Goal: Use online tool/utility: Utilize a website feature to perform a specific function

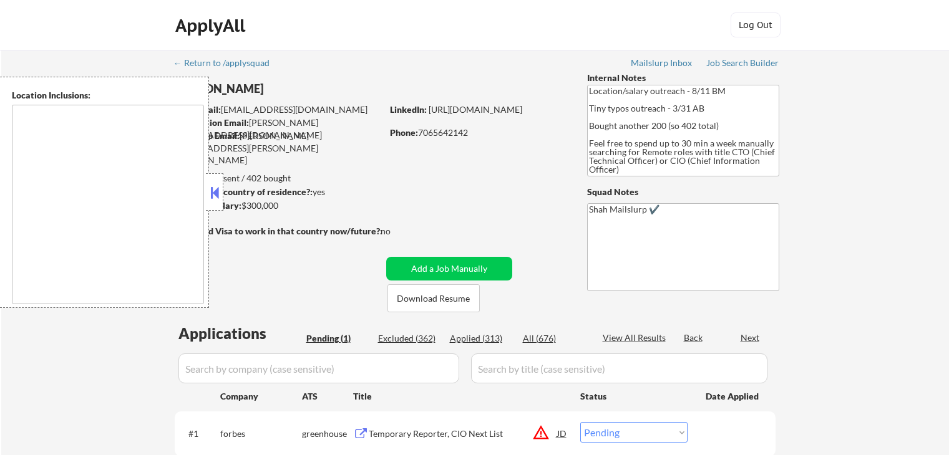
select select ""pending""
click at [873, 220] on div "← Return to /applysquad Mailslurp Inbox Job Search Builder [PERSON_NAME] User E…" at bounding box center [474, 280] width 947 height 461
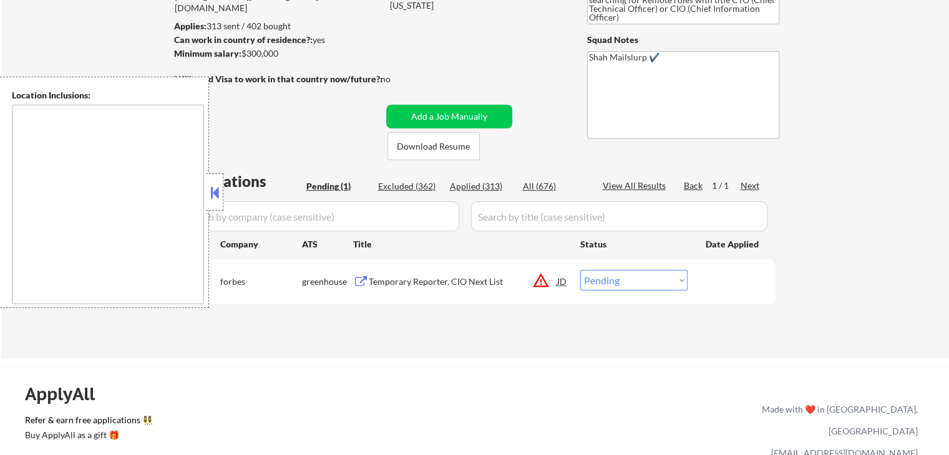
scroll to position [187, 0]
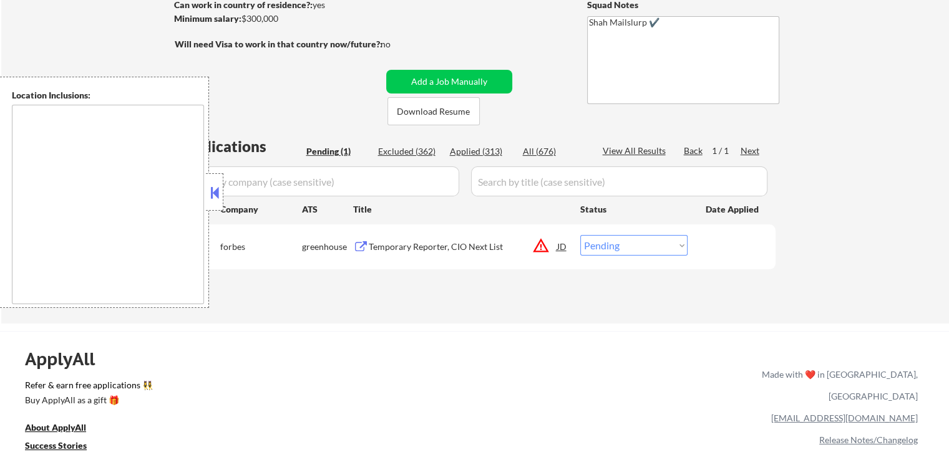
click at [870, 218] on div "← Return to /applysquad Mailslurp Inbox Job Search Builder [PERSON_NAME] User E…" at bounding box center [474, 93] width 947 height 461
drag, startPoint x: 870, startPoint y: 218, endPoint x: 890, endPoint y: 218, distance: 20.0
click at [871, 218] on div "← Return to /applysquad Mailslurp Inbox Job Search Builder [PERSON_NAME] User E…" at bounding box center [474, 93] width 947 height 461
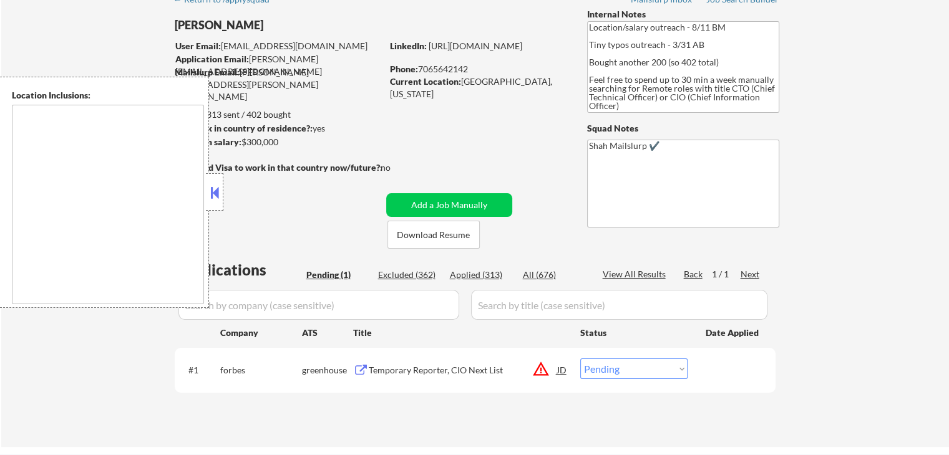
scroll to position [62, 0]
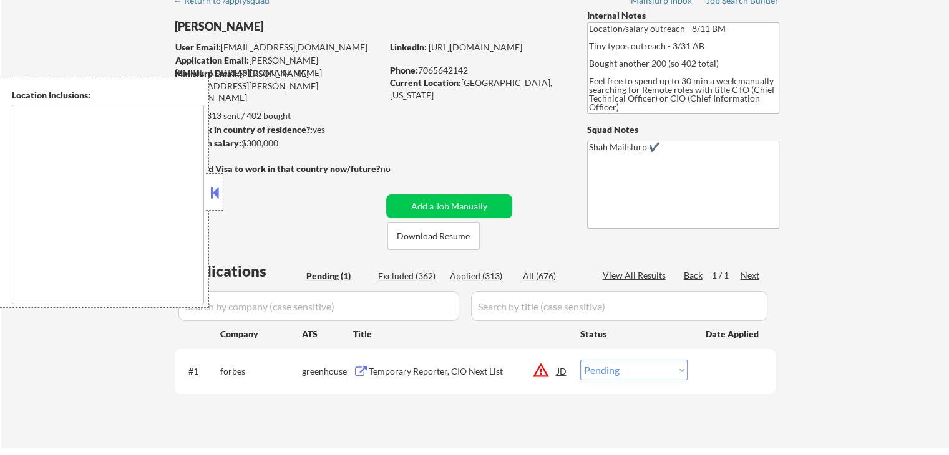
click at [913, 208] on div "← Return to /applysquad Mailslurp Inbox Job Search Builder [PERSON_NAME] User E…" at bounding box center [474, 218] width 947 height 461
click at [942, 202] on div "← Return to /applysquad Mailslurp Inbox Job Search Builder [PERSON_NAME] User E…" at bounding box center [474, 218] width 947 height 461
click at [866, 142] on div "← Return to /applysquad Mailslurp Inbox Job Search Builder [PERSON_NAME] User E…" at bounding box center [474, 218] width 947 height 461
click at [838, 157] on div "← Return to /applysquad Mailslurp Inbox Job Search Builder [PERSON_NAME] User E…" at bounding box center [474, 218] width 947 height 461
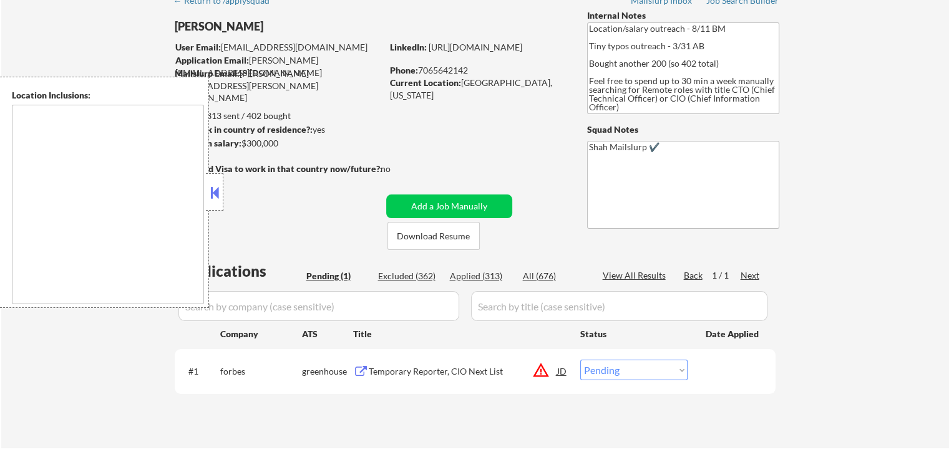
click at [840, 157] on div "← Return to /applysquad Mailslurp Inbox Job Search Builder [PERSON_NAME] User E…" at bounding box center [474, 218] width 947 height 461
click at [857, 168] on div "← Return to /applysquad Mailslurp Inbox Job Search Builder [PERSON_NAME] User E…" at bounding box center [474, 218] width 947 height 461
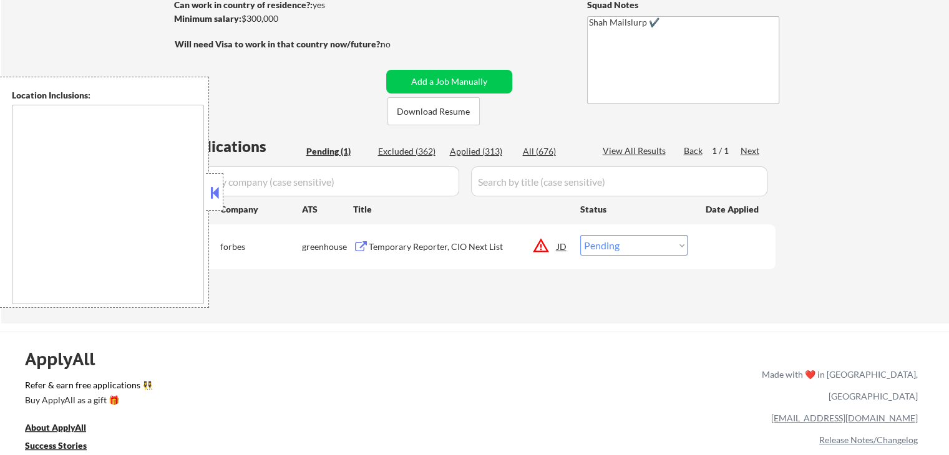
drag, startPoint x: 884, startPoint y: 161, endPoint x: 882, endPoint y: 178, distance: 16.9
click at [885, 160] on div "← Return to /applysquad Mailslurp Inbox Job Search Builder [PERSON_NAME] User E…" at bounding box center [474, 93] width 947 height 461
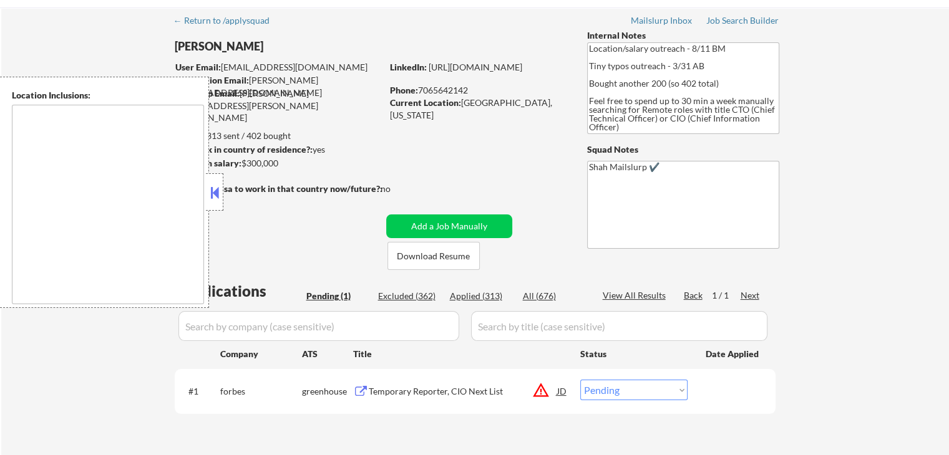
scroll to position [0, 0]
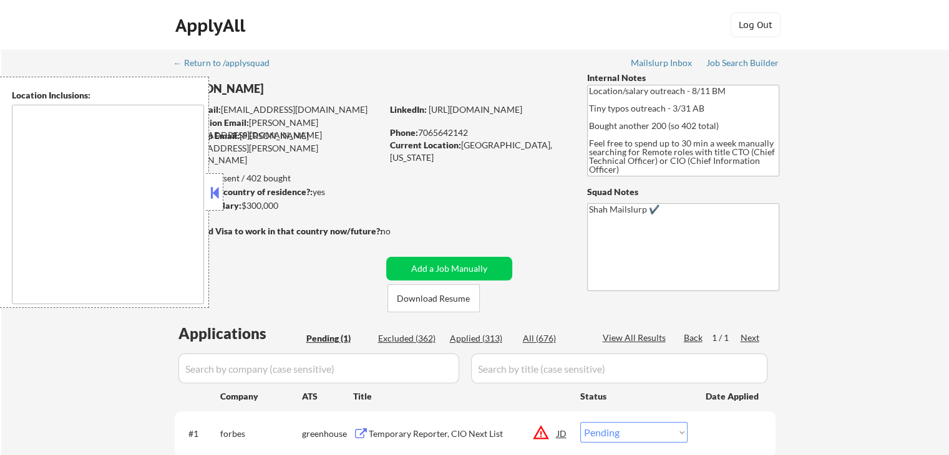
click at [904, 205] on div "← Return to /applysquad Mailslurp Inbox Job Search Builder [PERSON_NAME] User E…" at bounding box center [474, 280] width 947 height 461
click at [900, 188] on div "← Return to /applysquad Mailslurp Inbox Job Search Builder [PERSON_NAME] User E…" at bounding box center [474, 280] width 947 height 461
click at [902, 175] on div "← Return to /applysquad Mailslurp Inbox Job Search Builder [PERSON_NAME] User E…" at bounding box center [474, 280] width 947 height 461
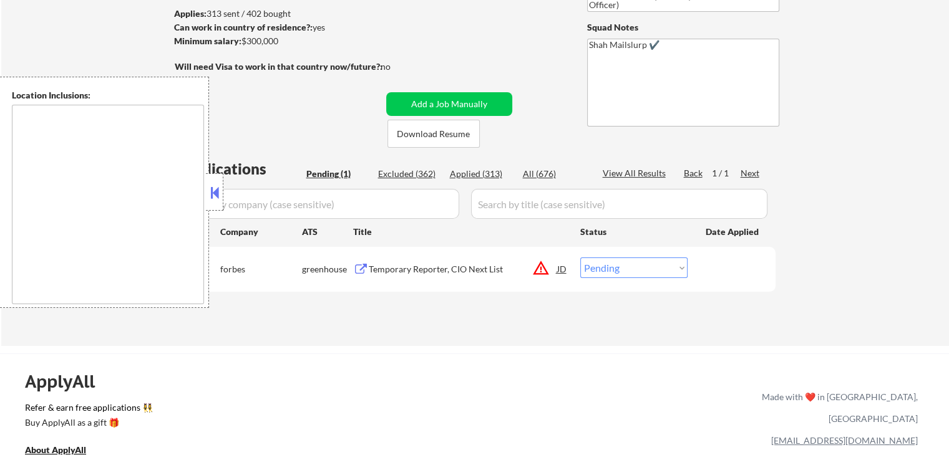
scroll to position [187, 0]
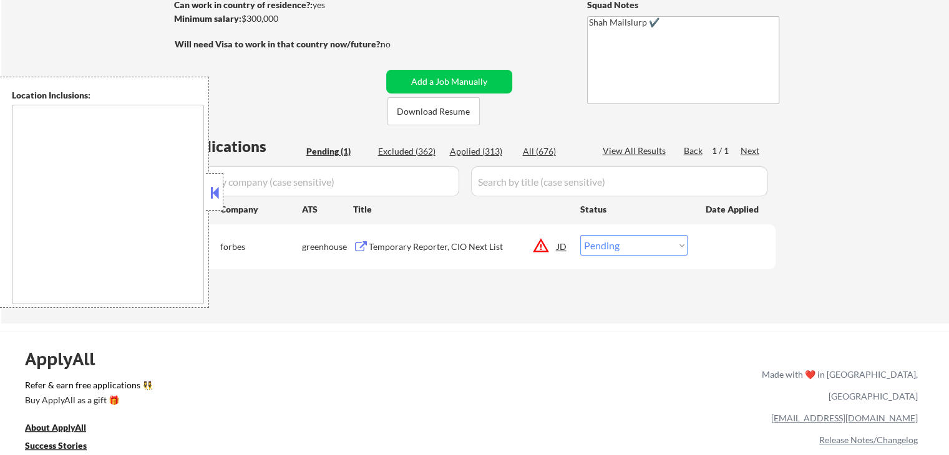
click at [868, 169] on div "← Return to /applysquad Mailslurp Inbox Job Search Builder [PERSON_NAME] User E…" at bounding box center [474, 93] width 947 height 461
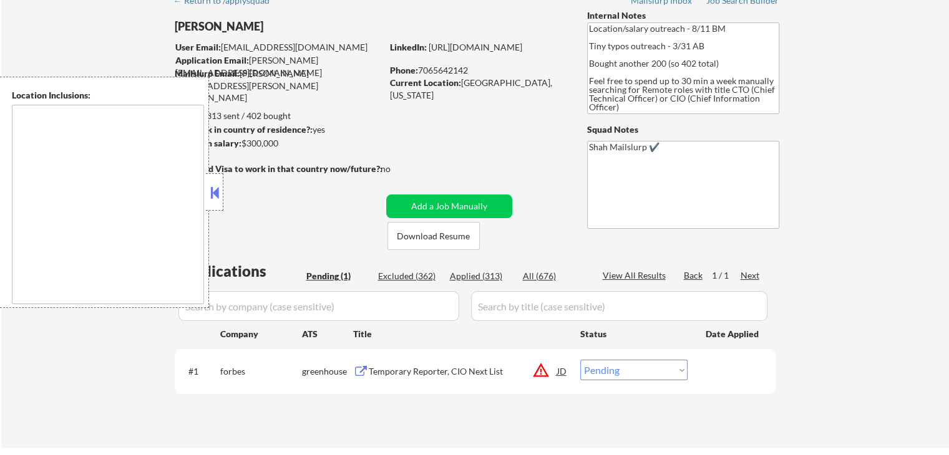
click at [868, 170] on div "← Return to /applysquad Mailslurp Inbox Job Search Builder [PERSON_NAME] User E…" at bounding box center [474, 218] width 947 height 461
click at [865, 170] on div "← Return to /applysquad Mailslurp Inbox Job Search Builder [PERSON_NAME] User E…" at bounding box center [474, 218] width 947 height 461
click at [856, 171] on div "← Return to /applysquad Mailslurp Inbox Job Search Builder [PERSON_NAME] User E…" at bounding box center [474, 218] width 947 height 461
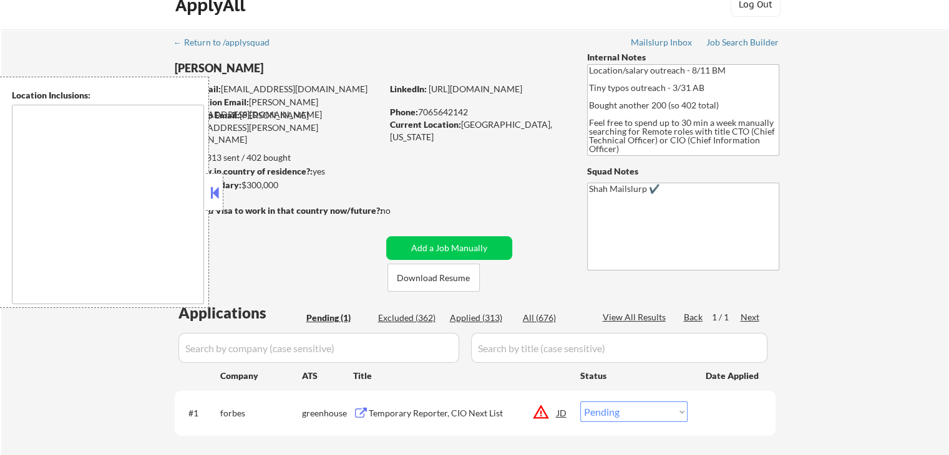
scroll to position [0, 0]
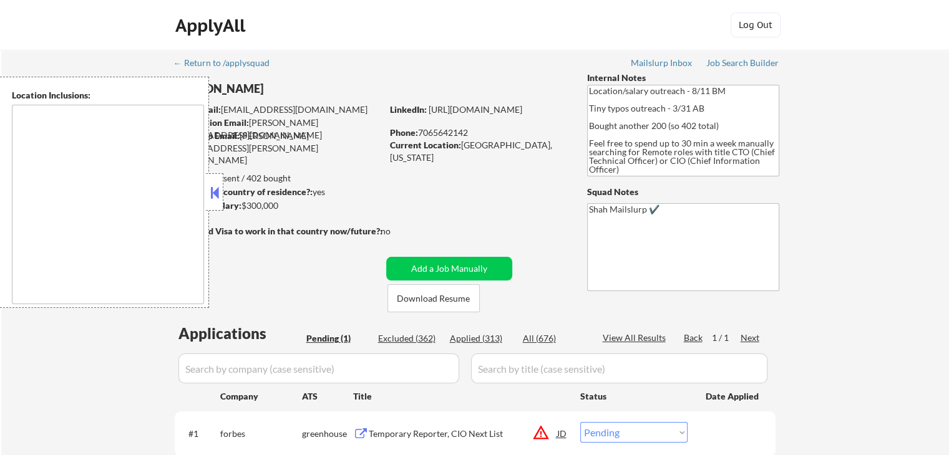
click at [843, 158] on div "← Return to /applysquad Mailslurp Inbox Job Search Builder [PERSON_NAME] User E…" at bounding box center [474, 280] width 947 height 461
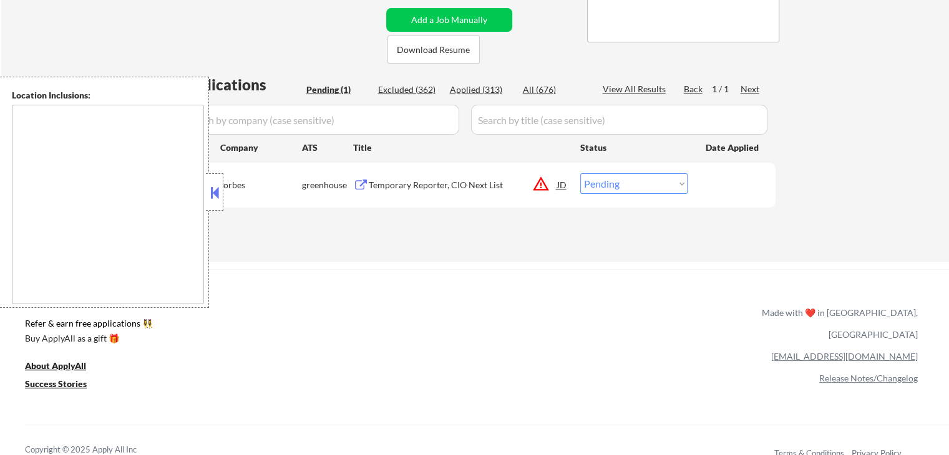
scroll to position [249, 0]
click at [891, 167] on div "← Return to /applysquad Mailslurp Inbox Job Search Builder [PERSON_NAME] User E…" at bounding box center [474, 30] width 947 height 461
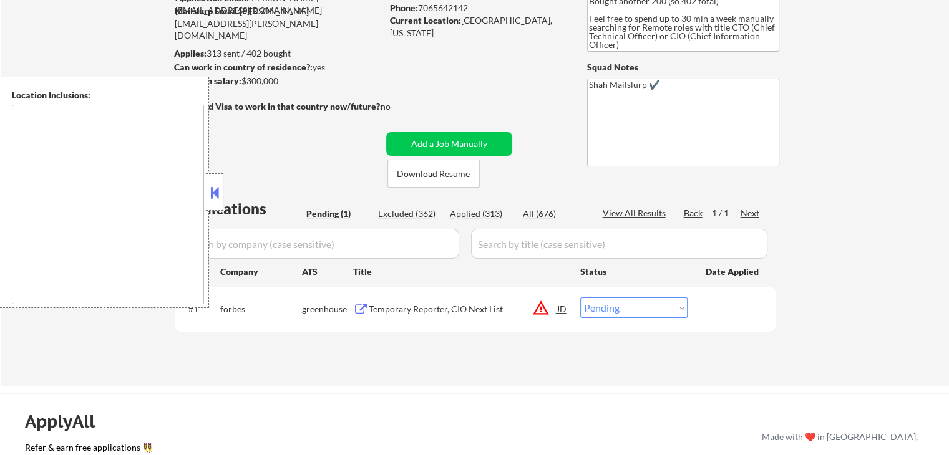
click at [889, 195] on div "← Return to /applysquad Mailslurp Inbox Job Search Builder [PERSON_NAME] User E…" at bounding box center [474, 155] width 947 height 461
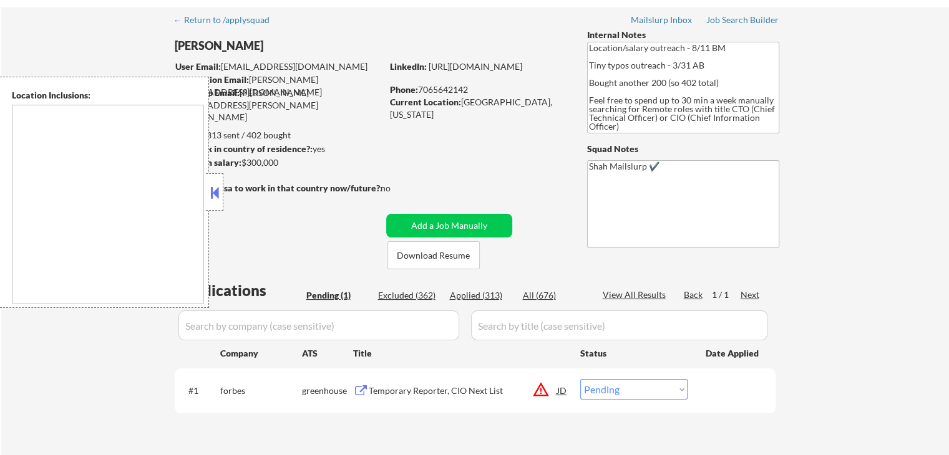
scroll to position [0, 0]
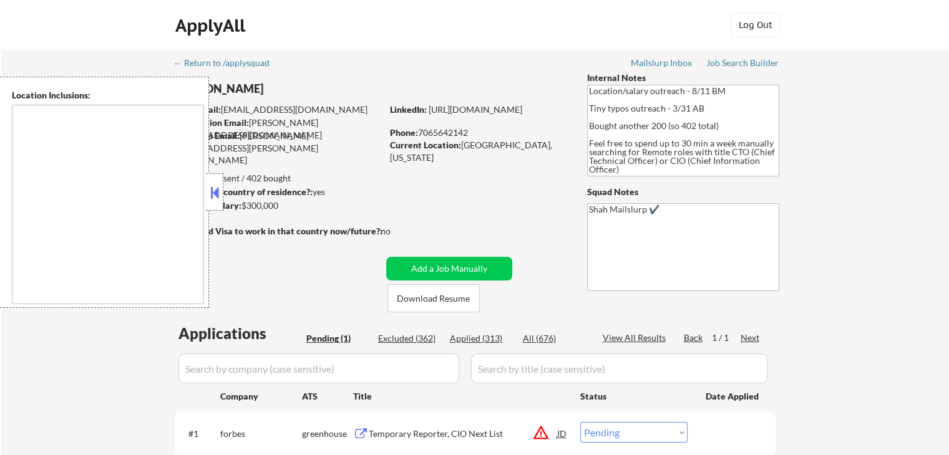
click at [891, 202] on div "← Return to /applysquad Mailslurp Inbox Job Search Builder [PERSON_NAME] User E…" at bounding box center [474, 280] width 947 height 461
click at [922, 190] on div "← Return to /applysquad Mailslurp Inbox Job Search Builder [PERSON_NAME] User E…" at bounding box center [474, 280] width 947 height 461
click at [900, 199] on div "← Return to /applysquad Mailslurp Inbox Job Search Builder [PERSON_NAME] User E…" at bounding box center [474, 280] width 947 height 461
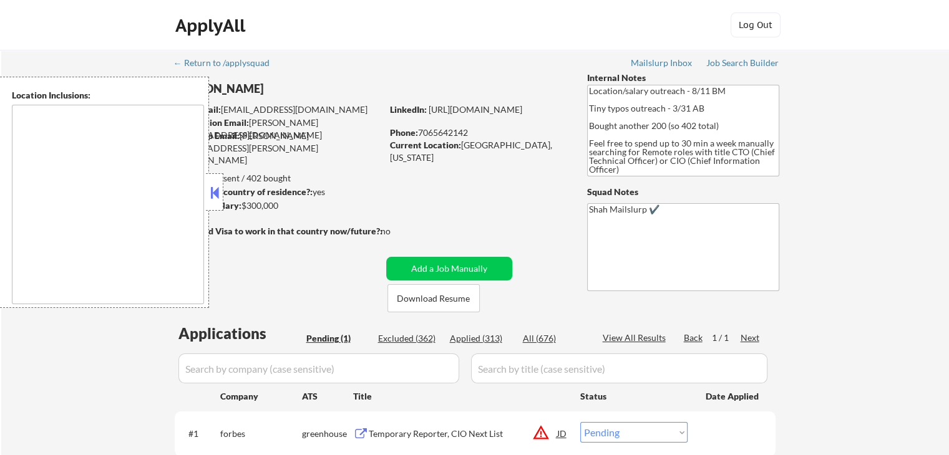
click at [900, 199] on div "← Return to /applysquad Mailslurp Inbox Job Search Builder [PERSON_NAME] User E…" at bounding box center [474, 280] width 947 height 461
click at [907, 203] on div "← Return to /applysquad Mailslurp Inbox Job Search Builder [PERSON_NAME] User E…" at bounding box center [474, 280] width 947 height 461
click at [892, 213] on div "← Return to /applysquad Mailslurp Inbox Job Search Builder [PERSON_NAME] User E…" at bounding box center [474, 280] width 947 height 461
click at [893, 213] on div "← Return to /applysquad Mailslurp Inbox Job Search Builder [PERSON_NAME] User E…" at bounding box center [474, 280] width 947 height 461
click at [895, 213] on div "← Return to /applysquad Mailslurp Inbox Job Search Builder [PERSON_NAME] User E…" at bounding box center [474, 280] width 947 height 461
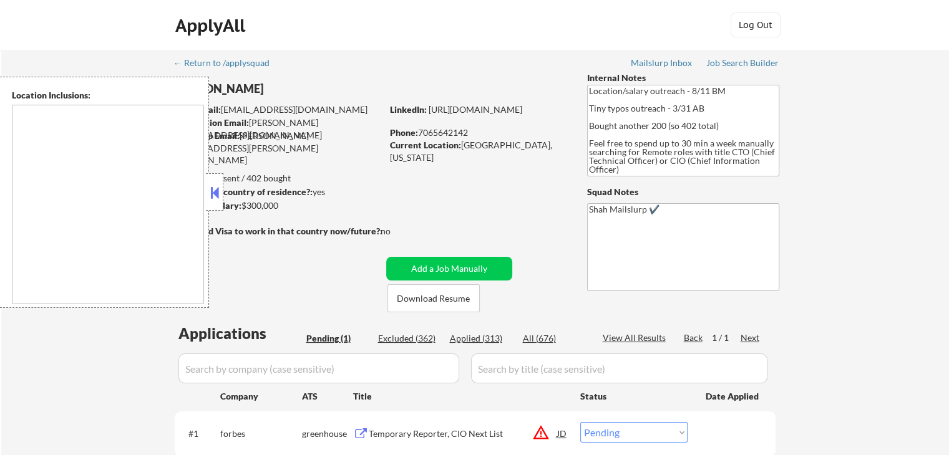
click at [895, 213] on div "← Return to /applysquad Mailslurp Inbox Job Search Builder [PERSON_NAME] User E…" at bounding box center [474, 280] width 947 height 461
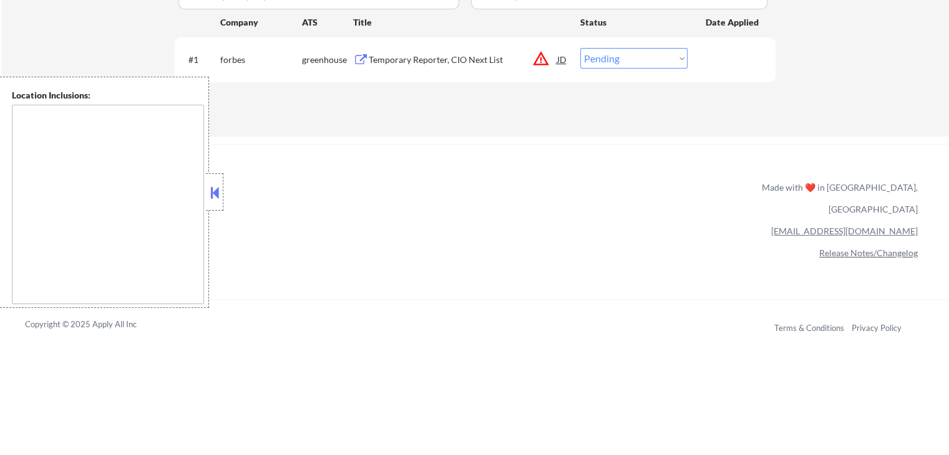
click at [869, 248] on link "Release Notes/Changelog" at bounding box center [868, 253] width 99 height 11
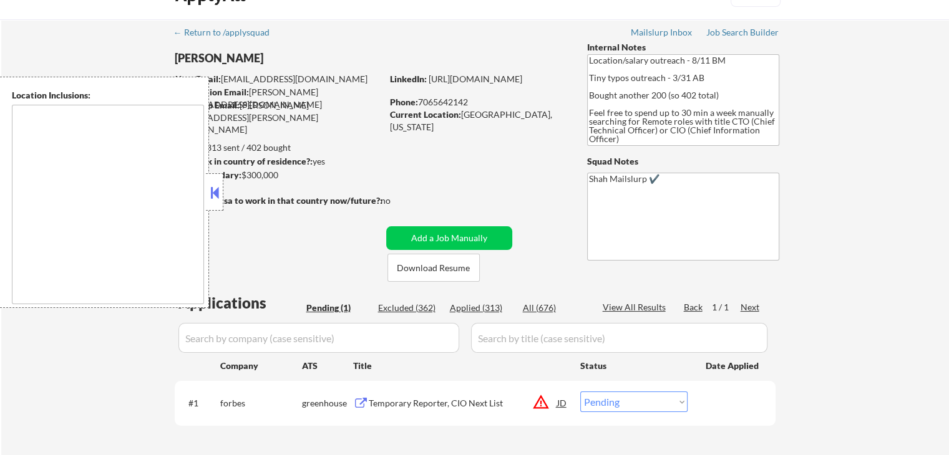
scroll to position [0, 0]
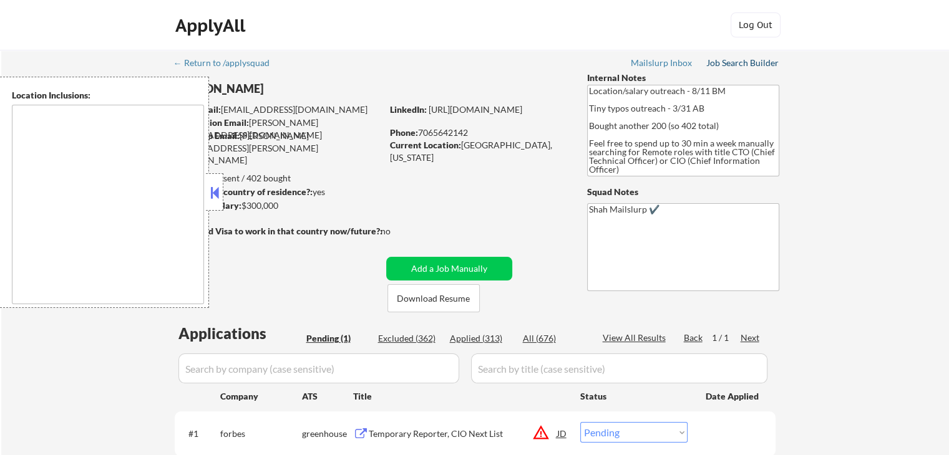
click at [760, 59] on div "Job Search Builder" at bounding box center [742, 63] width 73 height 9
click at [863, 195] on div "← Return to /applysquad Mailslurp Inbox Job Search Builder [PERSON_NAME] User E…" at bounding box center [474, 280] width 947 height 461
click at [828, 185] on div "← Return to /applysquad Mailslurp Inbox Job Search Builder [PERSON_NAME] User E…" at bounding box center [474, 280] width 947 height 461
click at [829, 185] on div "← Return to /applysquad Mailslurp Inbox Job Search Builder [PERSON_NAME] User E…" at bounding box center [474, 280] width 947 height 461
click at [924, 217] on div "← Return to /applysquad Mailslurp Inbox Job Search Builder [PERSON_NAME] User E…" at bounding box center [474, 280] width 947 height 461
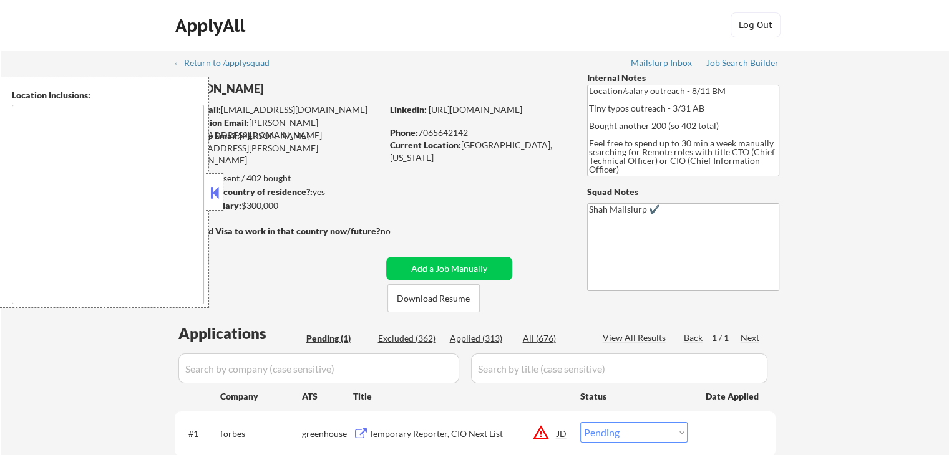
click at [892, 210] on div "← Return to /applysquad Mailslurp Inbox Job Search Builder [PERSON_NAME] User E…" at bounding box center [474, 280] width 947 height 461
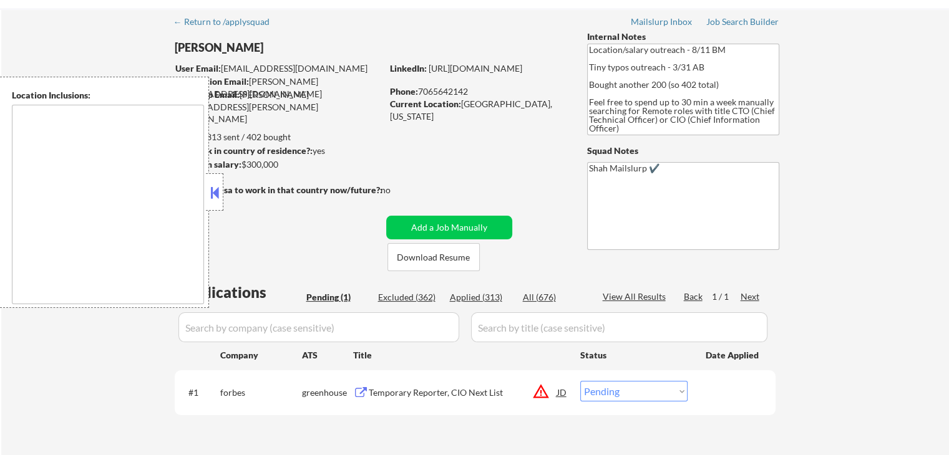
scroll to position [62, 0]
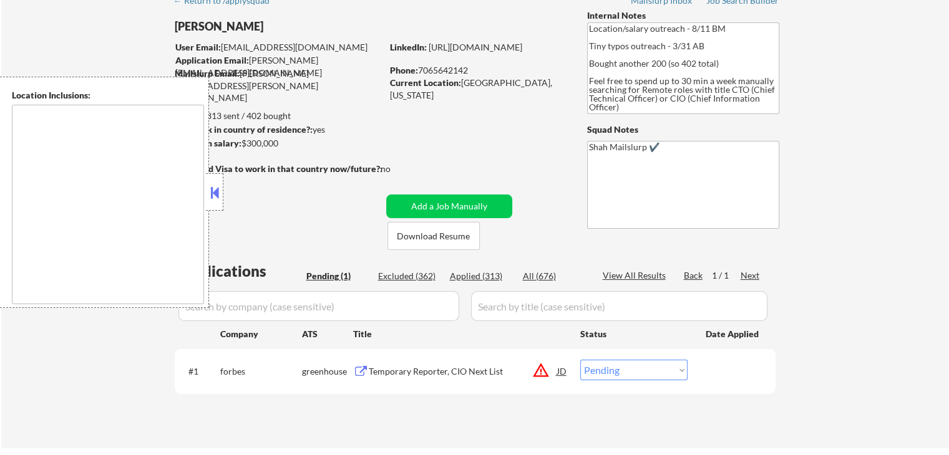
click at [878, 212] on div "← Return to /applysquad Mailslurp Inbox Job Search Builder [PERSON_NAME] User E…" at bounding box center [474, 218] width 947 height 461
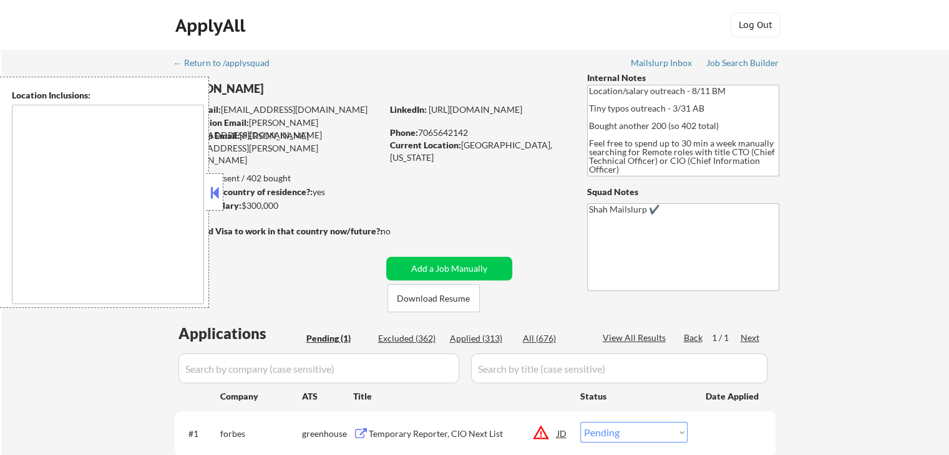
click at [880, 211] on div "← Return to /applysquad Mailslurp Inbox Job Search Builder [PERSON_NAME] User E…" at bounding box center [474, 280] width 947 height 461
click at [900, 212] on div "← Return to /applysquad Mailslurp Inbox Job Search Builder [PERSON_NAME] User E…" at bounding box center [474, 280] width 947 height 461
click at [891, 212] on div "← Return to /applysquad Mailslurp Inbox Job Search Builder [PERSON_NAME] User E…" at bounding box center [474, 280] width 947 height 461
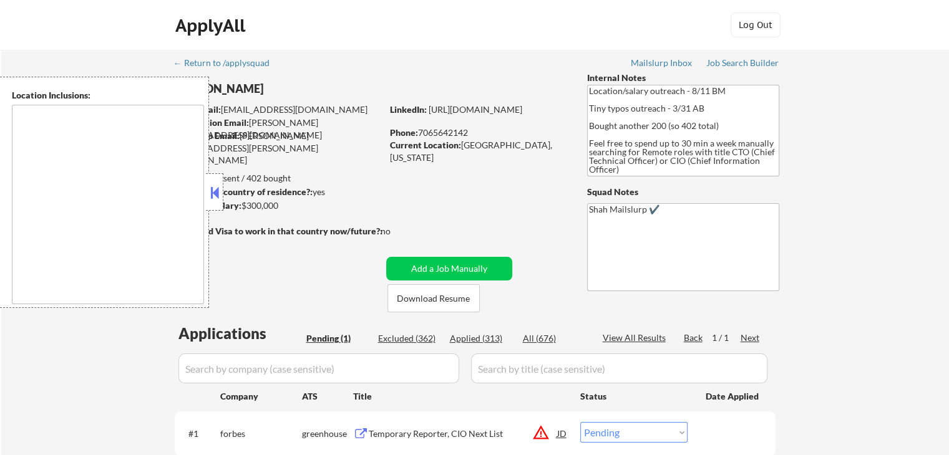
click at [892, 205] on div "← Return to /applysquad Mailslurp Inbox Job Search Builder [PERSON_NAME] User E…" at bounding box center [474, 280] width 947 height 461
click at [892, 206] on div "← Return to /applysquad Mailslurp Inbox Job Search Builder [PERSON_NAME] User E…" at bounding box center [474, 280] width 947 height 461
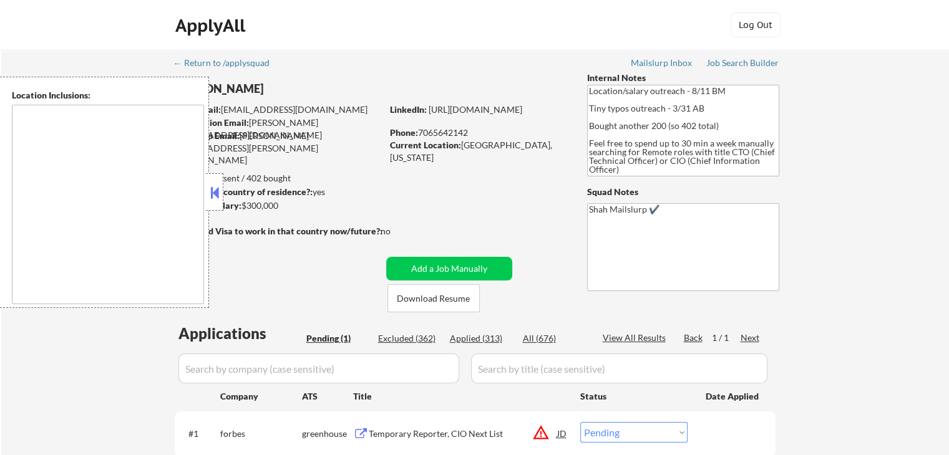
click at [910, 207] on div "← Return to /applysquad Mailslurp Inbox Job Search Builder [PERSON_NAME] User E…" at bounding box center [474, 280] width 947 height 461
click at [910, 208] on div "← Return to /applysquad Mailslurp Inbox Job Search Builder [PERSON_NAME] User E…" at bounding box center [474, 280] width 947 height 461
click at [901, 207] on div "← Return to /applysquad Mailslurp Inbox Job Search Builder [PERSON_NAME] User E…" at bounding box center [474, 280] width 947 height 461
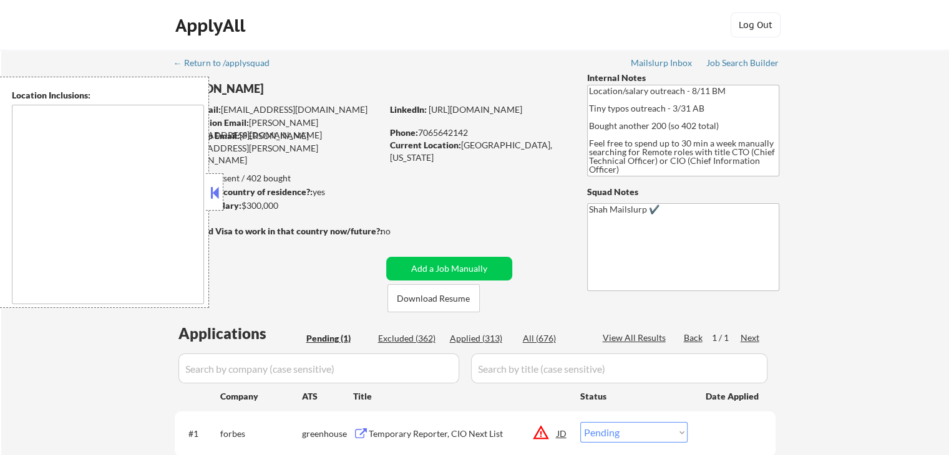
click at [901, 207] on div "← Return to /applysquad Mailslurp Inbox Job Search Builder [PERSON_NAME] User E…" at bounding box center [474, 280] width 947 height 461
click at [902, 207] on div "← Return to /applysquad Mailslurp Inbox Job Search Builder [PERSON_NAME] User E…" at bounding box center [474, 280] width 947 height 461
click at [903, 208] on div "← Return to /applysquad Mailslurp Inbox Job Search Builder [PERSON_NAME] User E…" at bounding box center [474, 280] width 947 height 461
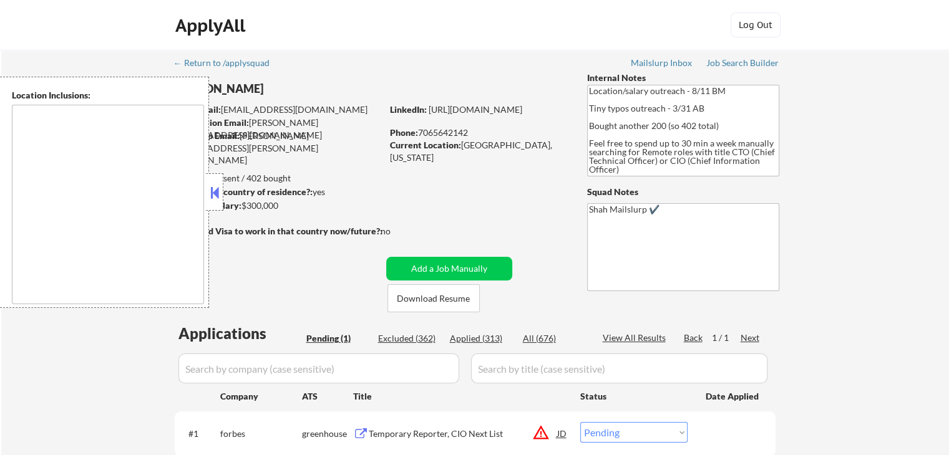
click at [895, 201] on div "← Return to /applysquad Mailslurp Inbox Job Search Builder [PERSON_NAME] User E…" at bounding box center [474, 280] width 947 height 461
click at [897, 201] on div "← Return to /applysquad Mailslurp Inbox Job Search Builder [PERSON_NAME] User E…" at bounding box center [474, 280] width 947 height 461
click at [913, 187] on div "← Return to /applysquad Mailslurp Inbox Job Search Builder [PERSON_NAME] User E…" at bounding box center [474, 280] width 947 height 461
click at [896, 200] on div "← Return to /applysquad Mailslurp Inbox Job Search Builder [PERSON_NAME] User E…" at bounding box center [474, 280] width 947 height 461
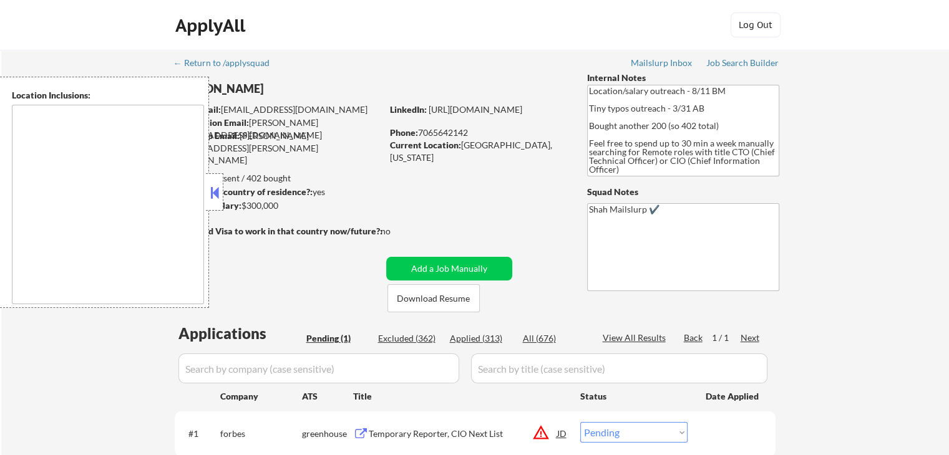
click at [907, 167] on div "← Return to /applysquad Mailslurp Inbox Job Search Builder [PERSON_NAME] User E…" at bounding box center [474, 280] width 947 height 461
click at [907, 162] on div "← Return to /applysquad Mailslurp Inbox Job Search Builder [PERSON_NAME] User E…" at bounding box center [474, 280] width 947 height 461
click at [907, 160] on div "← Return to /applysquad Mailslurp Inbox Job Search Builder [PERSON_NAME] User E…" at bounding box center [474, 280] width 947 height 461
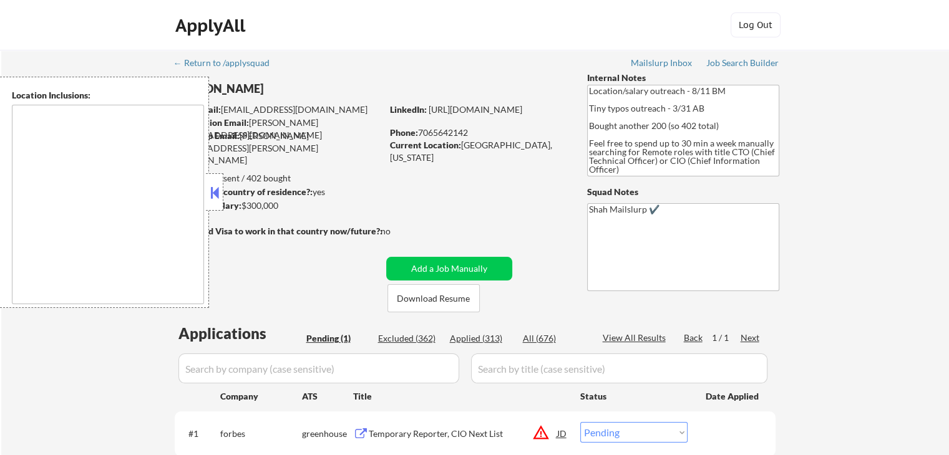
click at [907, 160] on div "← Return to /applysquad Mailslurp Inbox Job Search Builder [PERSON_NAME] User E…" at bounding box center [474, 280] width 947 height 461
click at [892, 165] on div "← Return to /applysquad Mailslurp Inbox Job Search Builder [PERSON_NAME] User E…" at bounding box center [474, 280] width 947 height 461
click at [841, 197] on div "← Return to /applysquad Mailslurp Inbox Job Search Builder [PERSON_NAME] User E…" at bounding box center [474, 280] width 947 height 461
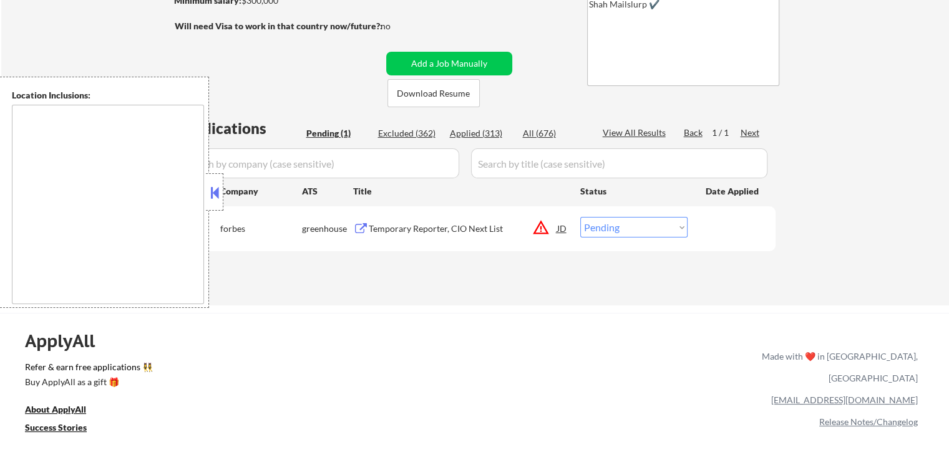
scroll to position [125, 0]
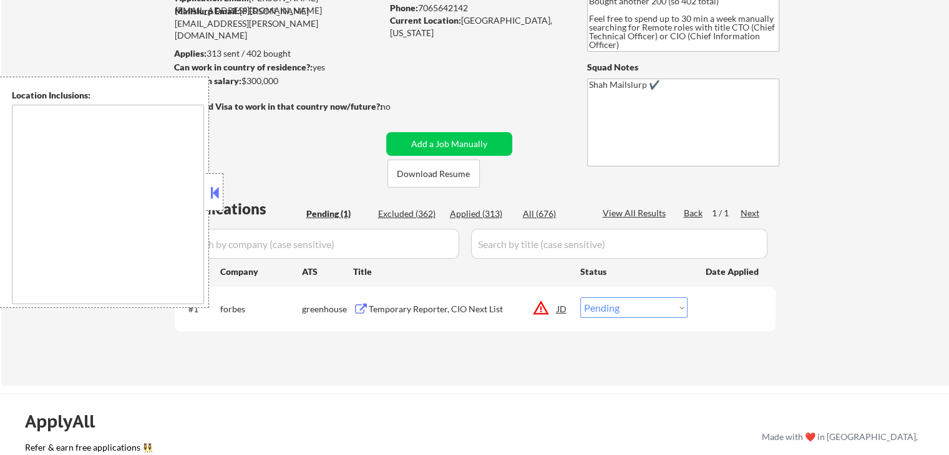
click at [894, 110] on div "← Return to /applysquad Mailslurp Inbox Job Search Builder [PERSON_NAME] User E…" at bounding box center [474, 155] width 947 height 461
click at [883, 70] on div "← Return to /applysquad Mailslurp Inbox Job Search Builder [PERSON_NAME] User E…" at bounding box center [474, 155] width 947 height 461
click at [852, 77] on div "← Return to /applysquad Mailslurp Inbox Job Search Builder [PERSON_NAME] User E…" at bounding box center [474, 155] width 947 height 461
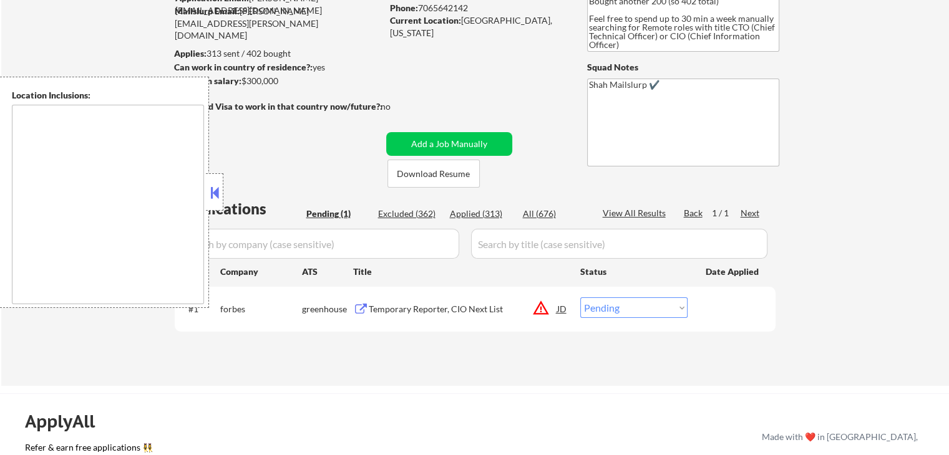
click at [852, 78] on div "← Return to /applysquad Mailslurp Inbox Job Search Builder [PERSON_NAME] User E…" at bounding box center [474, 155] width 947 height 461
click at [852, 79] on div "← Return to /applysquad Mailslurp Inbox Job Search Builder [PERSON_NAME] User E…" at bounding box center [474, 155] width 947 height 461
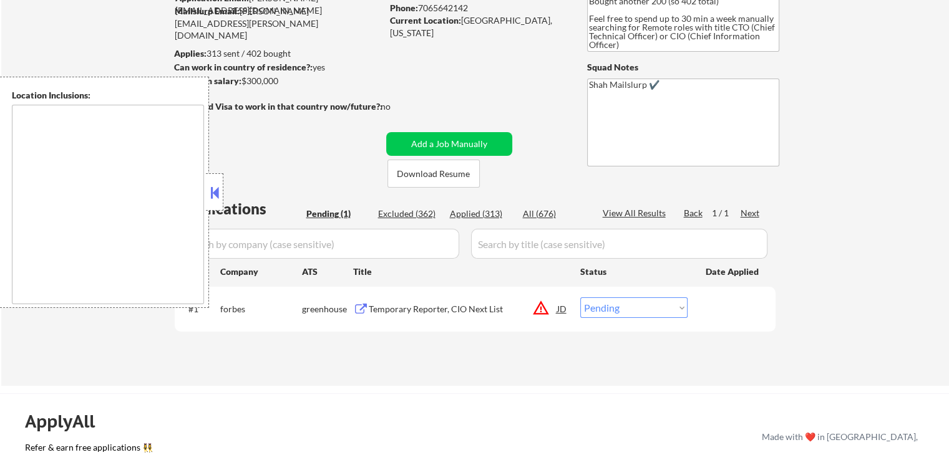
click at [852, 79] on div "← Return to /applysquad Mailslurp Inbox Job Search Builder [PERSON_NAME] User E…" at bounding box center [474, 155] width 947 height 461
click at [853, 80] on div "← Return to /applysquad Mailslurp Inbox Job Search Builder [PERSON_NAME] User E…" at bounding box center [474, 155] width 947 height 461
click at [902, 85] on div "← Return to /applysquad Mailslurp Inbox Job Search Builder [PERSON_NAME] User E…" at bounding box center [474, 155] width 947 height 461
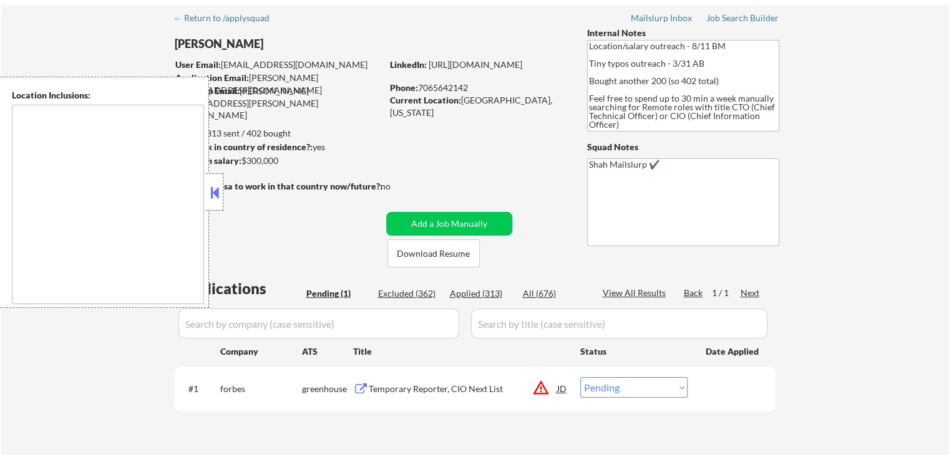
scroll to position [0, 0]
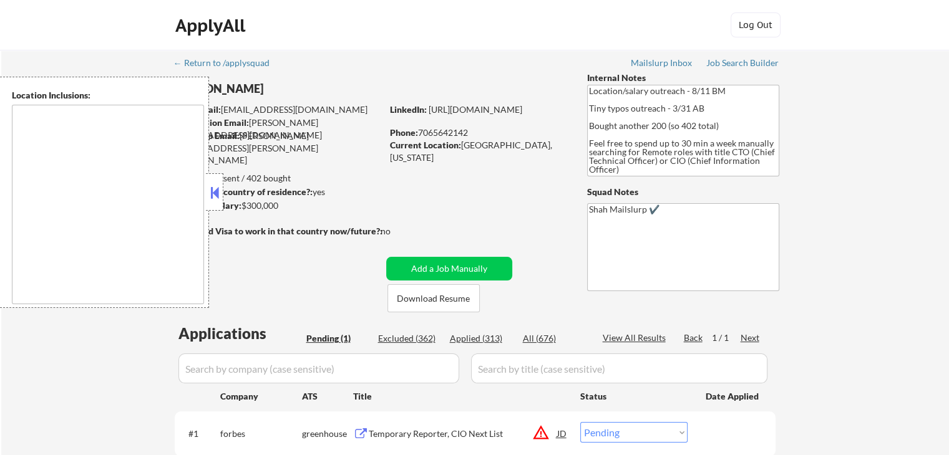
click at [891, 102] on div "← Return to /applysquad Mailslurp Inbox Job Search Builder [PERSON_NAME] User E…" at bounding box center [474, 280] width 947 height 461
click at [915, 115] on div "← Return to /applysquad Mailslurp Inbox Job Search Builder [PERSON_NAME] User E…" at bounding box center [474, 280] width 947 height 461
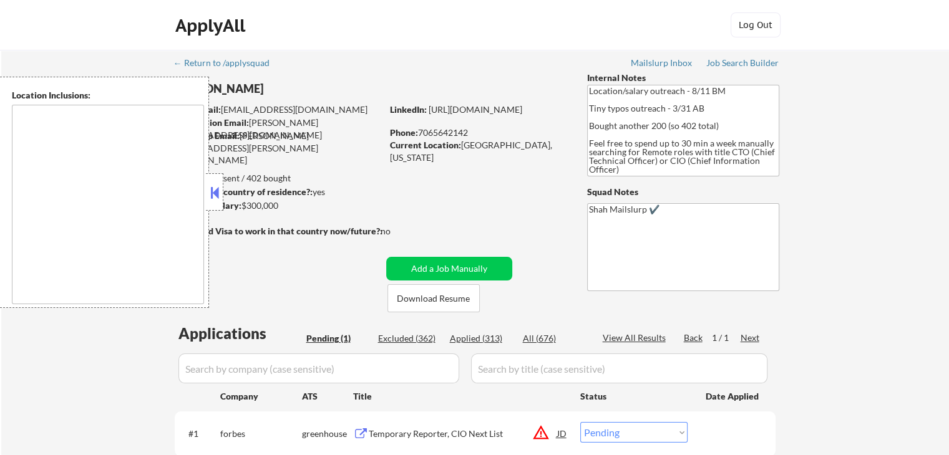
click at [912, 114] on div "← Return to /applysquad Mailslurp Inbox Job Search Builder [PERSON_NAME] User E…" at bounding box center [474, 280] width 947 height 461
click at [912, 115] on div "← Return to /applysquad Mailslurp Inbox Job Search Builder [PERSON_NAME] User E…" at bounding box center [474, 280] width 947 height 461
drag, startPoint x: 740, startPoint y: 64, endPoint x: 659, endPoint y: 186, distance: 146.7
click at [740, 64] on div "Job Search Builder" at bounding box center [742, 63] width 73 height 9
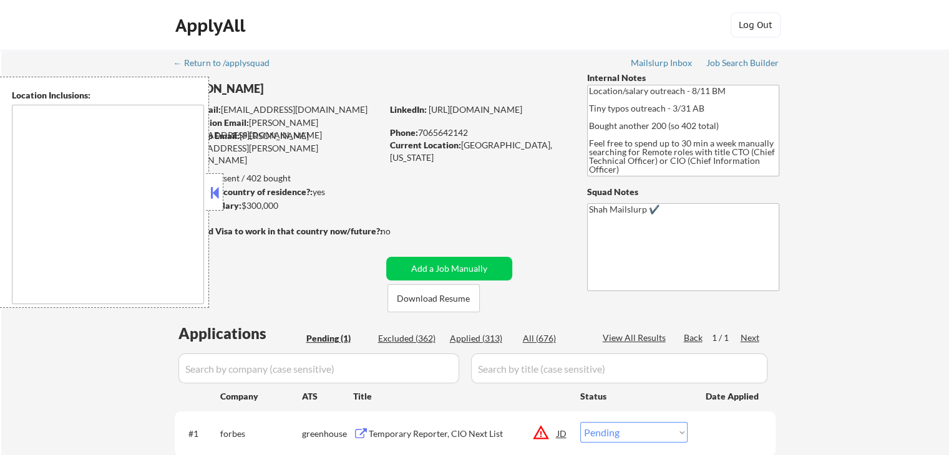
select select ""pending""
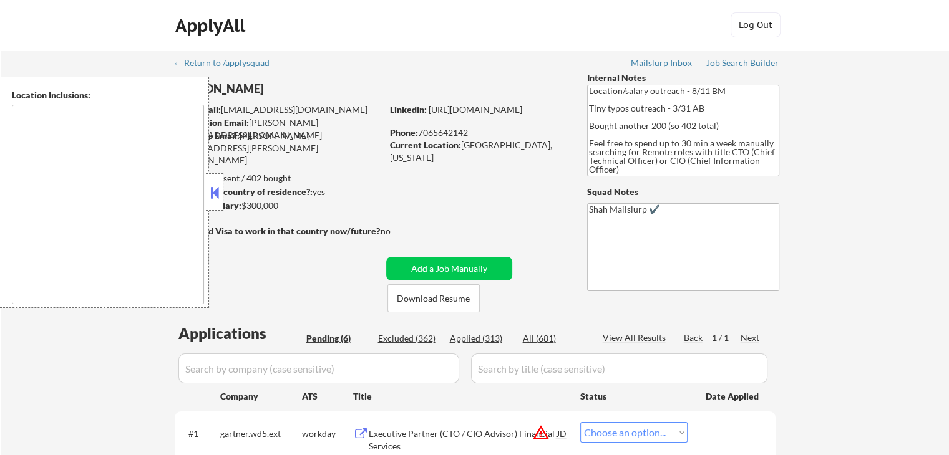
select select ""pending""
click at [213, 193] on button at bounding box center [215, 192] width 14 height 19
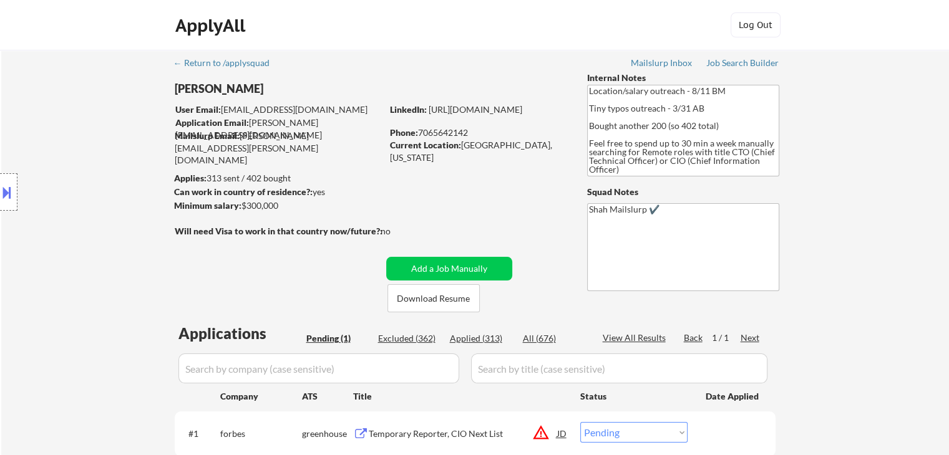
click at [159, 253] on div "Location Inclusions:" at bounding box center [111, 192] width 223 height 231
click at [859, 253] on div "← Return to /applysquad Mailslurp Inbox Job Search Builder [PERSON_NAME] User E…" at bounding box center [474, 280] width 947 height 461
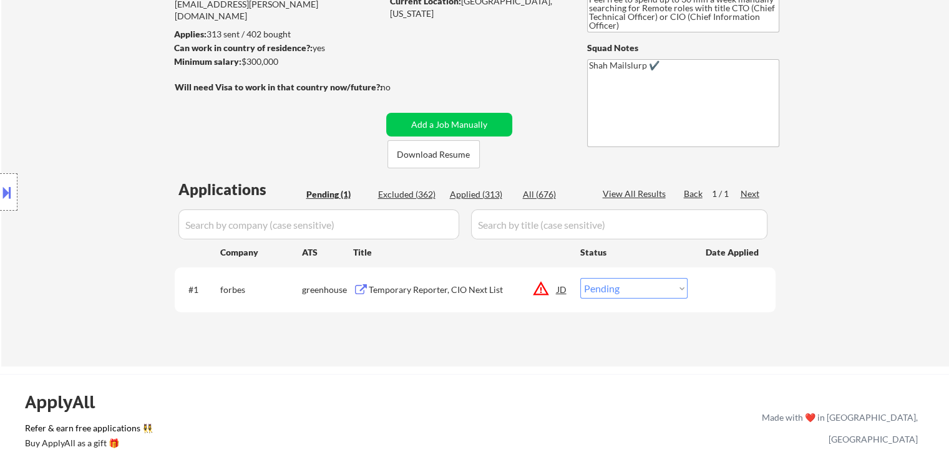
scroll to position [187, 0]
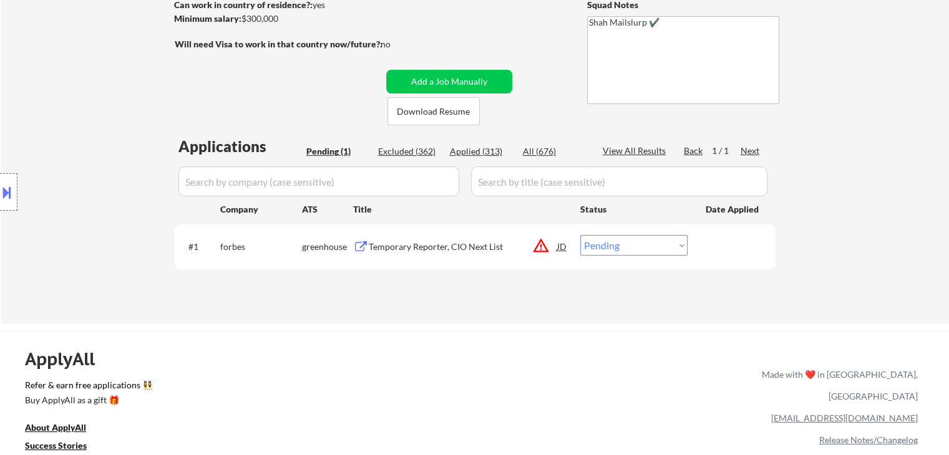
click at [900, 93] on div "← Return to /applysquad Mailslurp Inbox Job Search Builder [PERSON_NAME] User E…" at bounding box center [474, 93] width 947 height 461
click at [145, 120] on div "Location Inclusions:" at bounding box center [111, 192] width 223 height 231
click at [37, 78] on div "Location Inclusions:" at bounding box center [111, 192] width 223 height 231
click at [36, 78] on div "Location Inclusions:" at bounding box center [111, 192] width 223 height 231
click at [37, 87] on div "Location Inclusions:" at bounding box center [111, 192] width 223 height 231
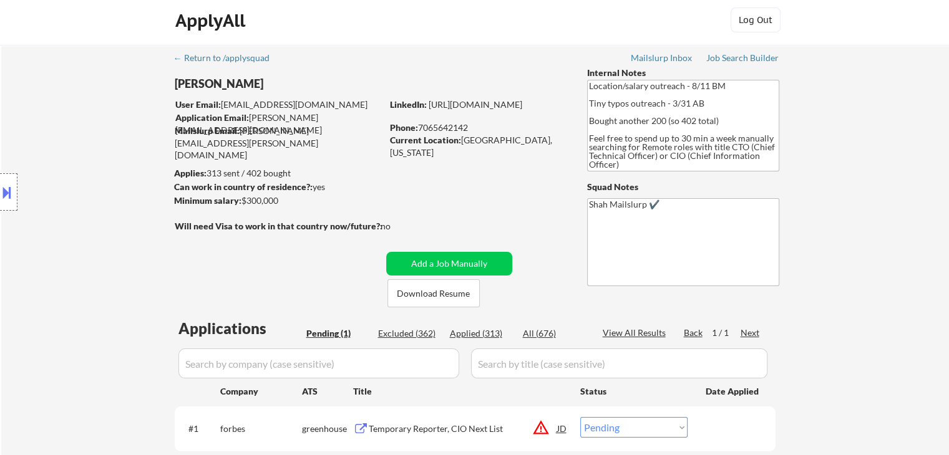
scroll to position [0, 0]
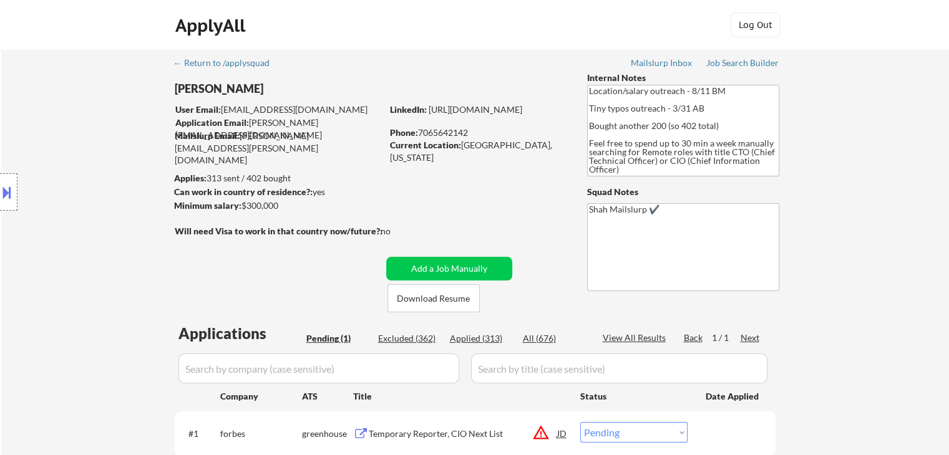
click at [112, 173] on div "Location Inclusions:" at bounding box center [111, 192] width 223 height 231
click at [94, 198] on div "Location Inclusions:" at bounding box center [111, 192] width 223 height 231
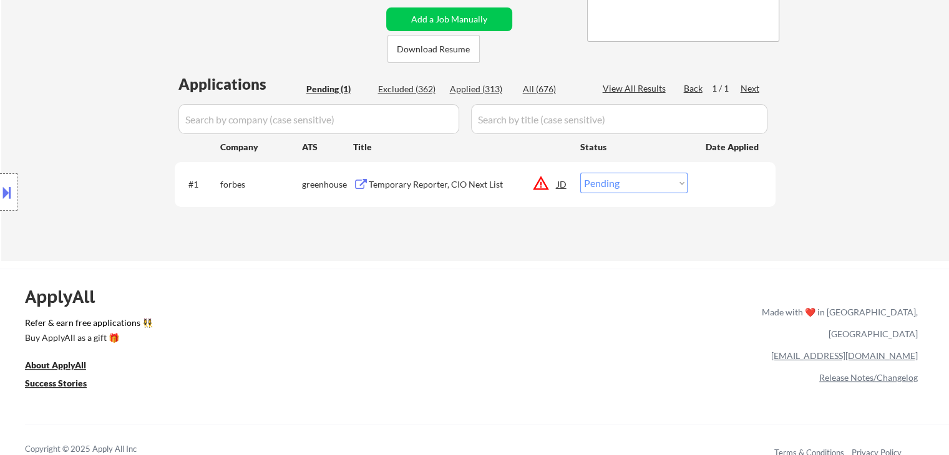
click at [84, 172] on div "Location Inclusions:" at bounding box center [111, 192] width 223 height 231
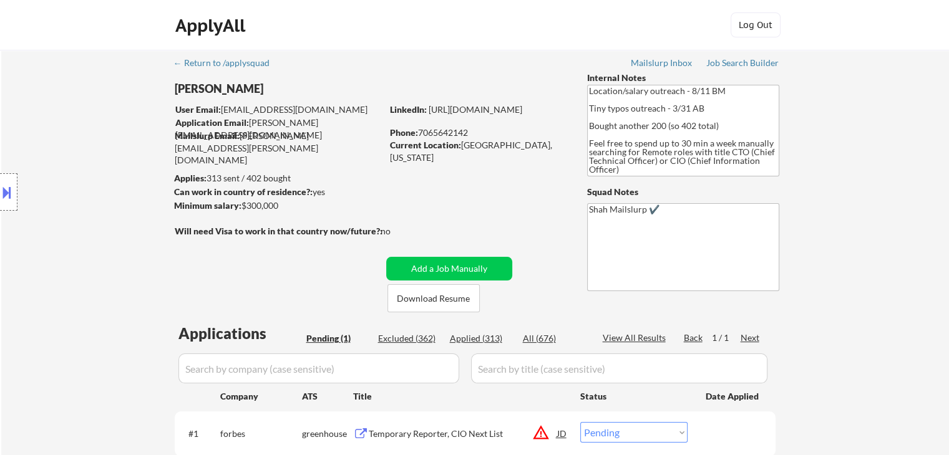
click at [801, 171] on div "← Return to /applysquad Mailslurp Inbox Job Search Builder [PERSON_NAME] User E…" at bounding box center [474, 280] width 947 height 461
drag, startPoint x: 634, startPoint y: 171, endPoint x: 576, endPoint y: 84, distance: 105.7
click at [576, 84] on div "← Return to /applysquad Mailslurp Inbox Job Search Builder [PERSON_NAME] User E…" at bounding box center [475, 275] width 622 height 451
click at [859, 155] on div "← Return to /applysquad Mailslurp Inbox Job Search Builder [PERSON_NAME] User E…" at bounding box center [474, 280] width 947 height 461
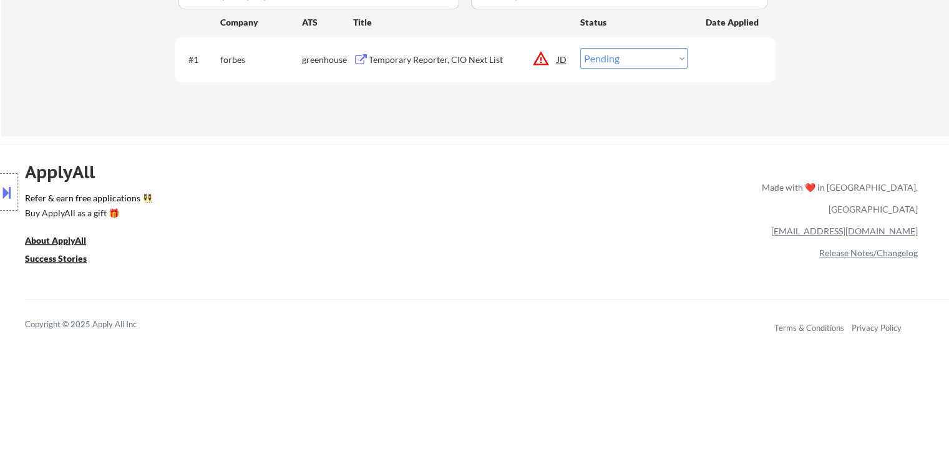
click at [858, 152] on div "ApplyAll Refer & earn free applications 👯‍♀️ Buy ApplyAll as a gift 🎁 About App…" at bounding box center [474, 241] width 949 height 194
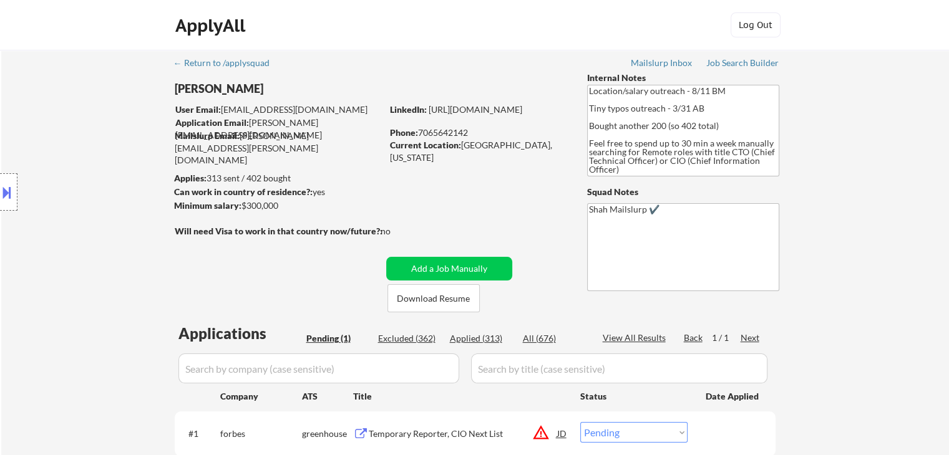
click at [873, 160] on div "← Return to /applysquad Mailslurp Inbox Job Search Builder [PERSON_NAME] User E…" at bounding box center [474, 280] width 947 height 461
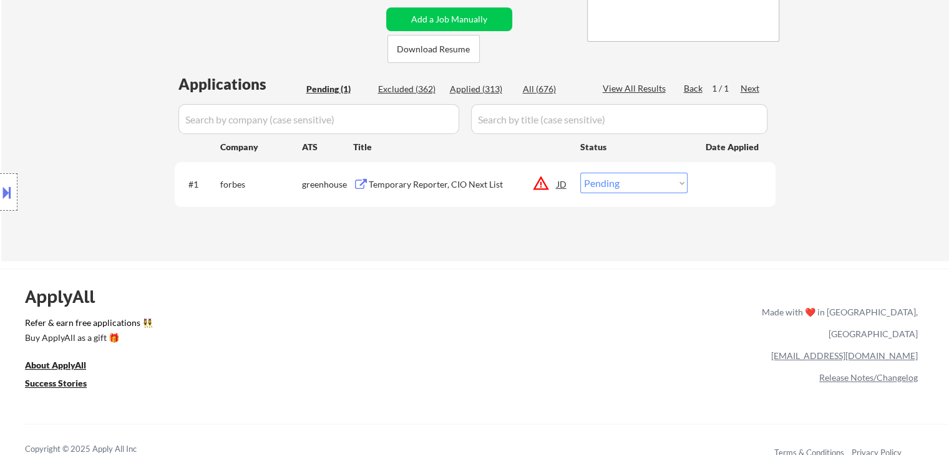
click at [841, 165] on div "← Return to /applysquad Mailslurp Inbox Job Search Builder [PERSON_NAME] User E…" at bounding box center [474, 30] width 947 height 461
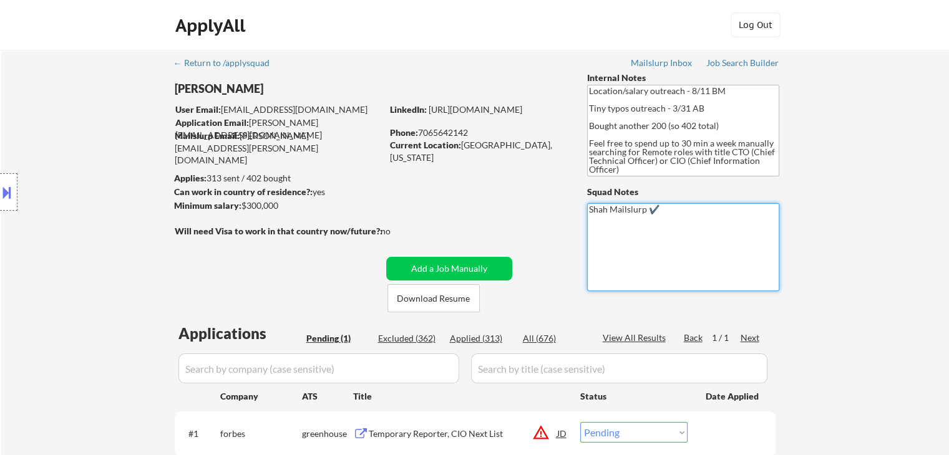
click at [594, 218] on textarea "Shah Mailslurp ✔️" at bounding box center [683, 247] width 192 height 88
click at [893, 234] on div "← Return to /applysquad Mailslurp Inbox Job Search Builder [PERSON_NAME] User E…" at bounding box center [474, 280] width 947 height 461
drag, startPoint x: 579, startPoint y: 212, endPoint x: 551, endPoint y: 211, distance: 27.5
click at [551, 211] on div "← Return to /applysquad Mailslurp Inbox Job Search Builder [PERSON_NAME] User E…" at bounding box center [475, 275] width 622 height 451
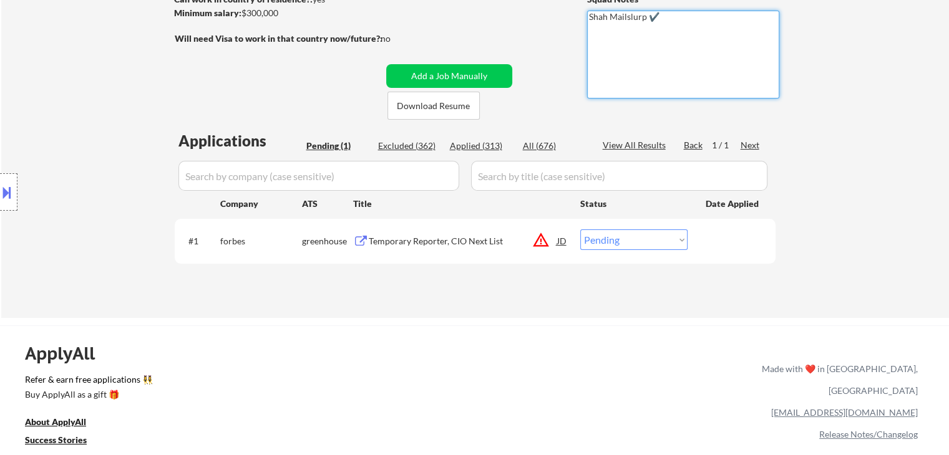
scroll to position [86, 0]
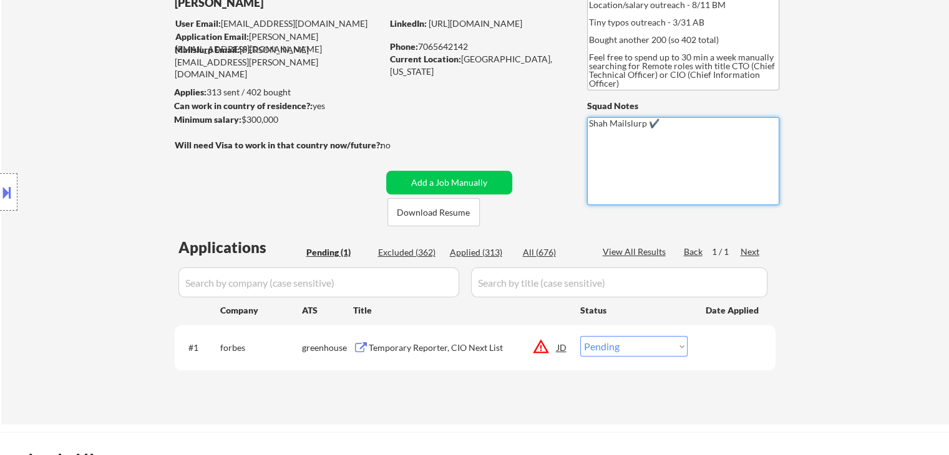
click at [900, 142] on div "← Return to /applysquad Mailslurp Inbox Job Search Builder [PERSON_NAME] User E…" at bounding box center [474, 194] width 947 height 461
click at [46, 126] on div "Location Inclusions:" at bounding box center [111, 192] width 223 height 231
click at [102, 175] on div "Location Inclusions:" at bounding box center [111, 192] width 223 height 231
click at [895, 178] on div "← Return to /applysquad Mailslurp Inbox Job Search Builder [PERSON_NAME] User E…" at bounding box center [474, 194] width 947 height 461
click at [891, 173] on div "← Return to /applysquad Mailslurp Inbox Job Search Builder [PERSON_NAME] User E…" at bounding box center [474, 194] width 947 height 461
